Goal: Transaction & Acquisition: Book appointment/travel/reservation

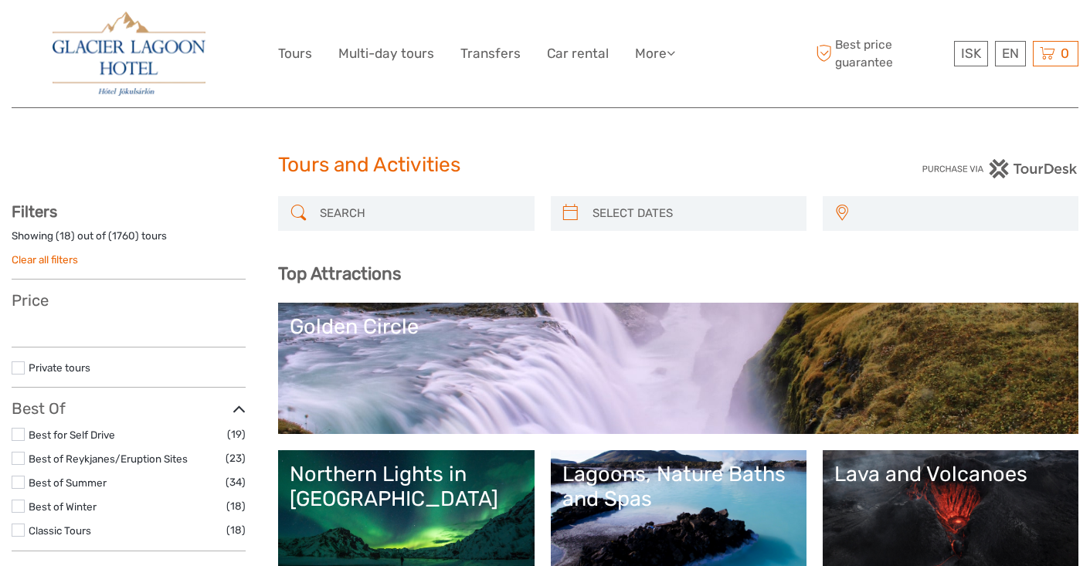
select select
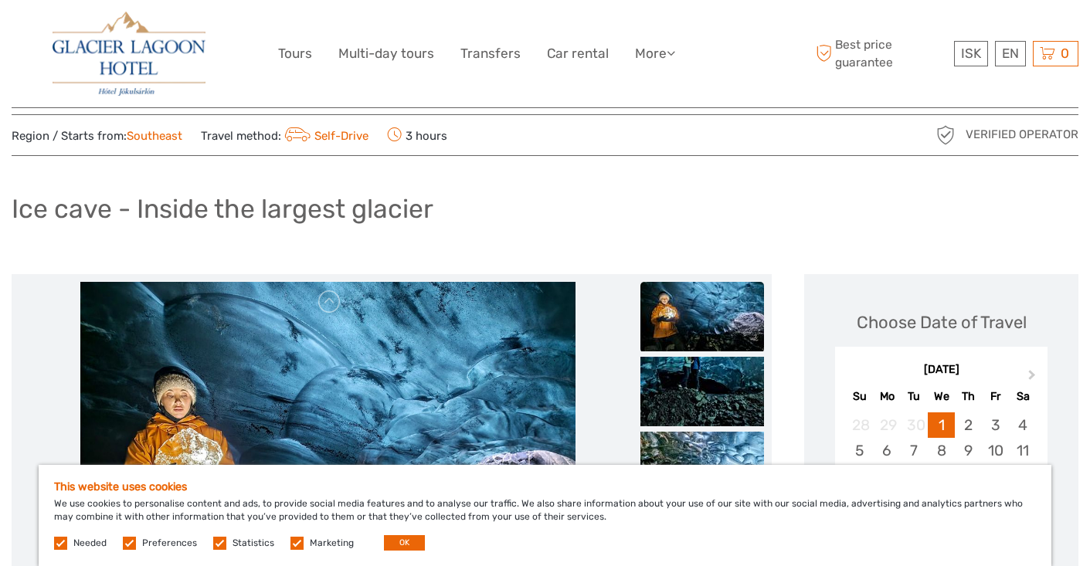
scroll to position [39, 0]
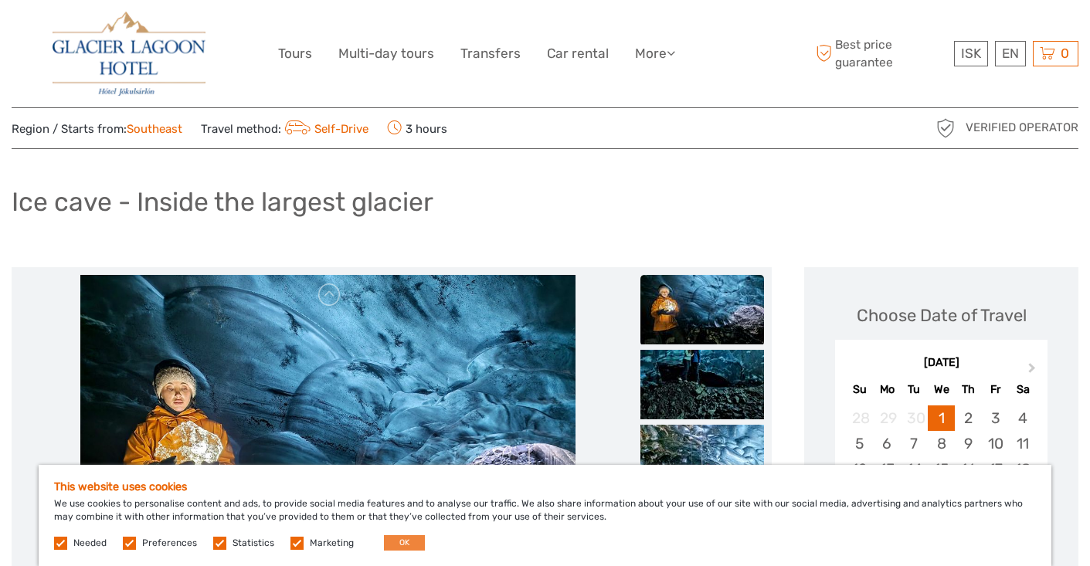
click at [397, 543] on button "OK" at bounding box center [404, 542] width 41 height 15
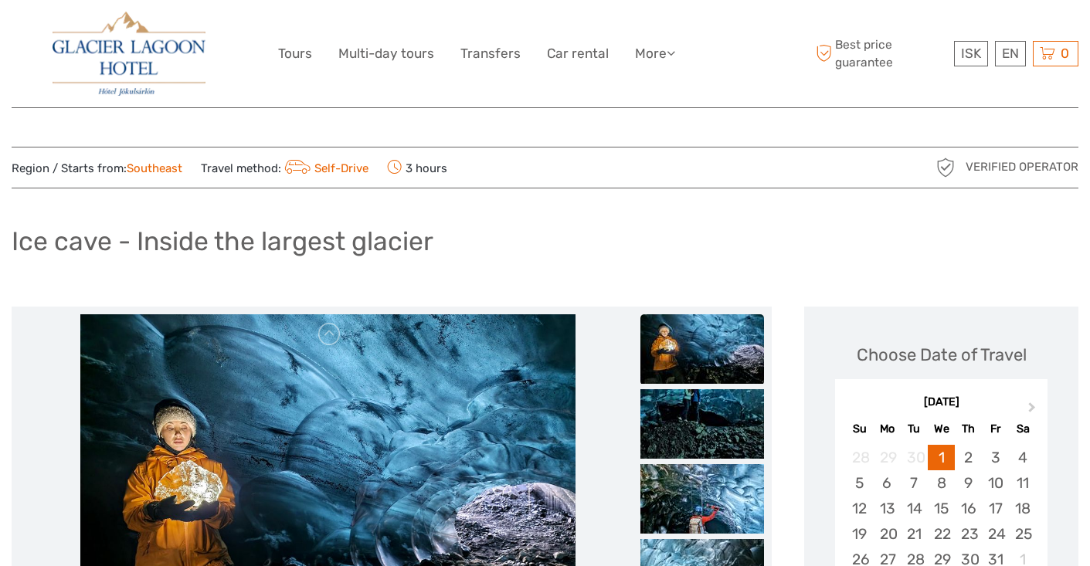
scroll to position [0, 0]
